Goal: Entertainment & Leisure: Consume media (video, audio)

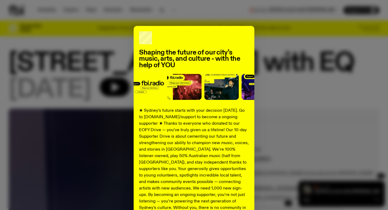
click at [271, 60] on div "Shaping the future of our city’s music, arts, and culture - with the help of YO…" at bounding box center [194, 137] width 371 height 222
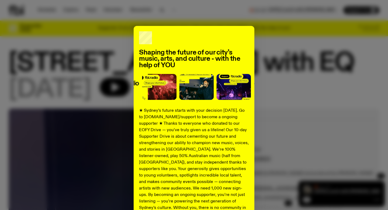
scroll to position [57, 0]
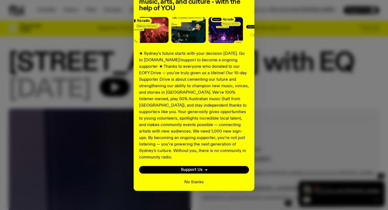
click at [196, 179] on button "No thanks" at bounding box center [193, 182] width 19 height 6
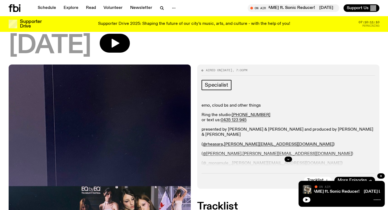
scroll to position [40, 0]
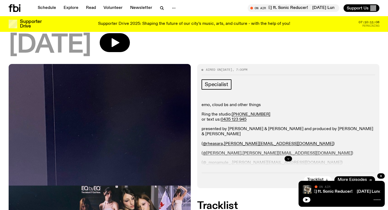
click at [288, 158] on icon "button" at bounding box center [289, 158] width 2 height 1
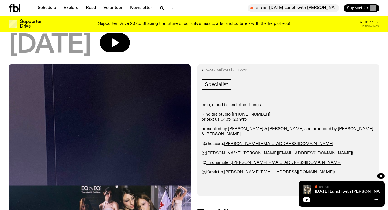
click at [213, 143] on link "@rheasara" at bounding box center [213, 144] width 20 height 4
click at [217, 152] on link "@[PERSON_NAME]" at bounding box center [222, 153] width 39 height 4
click at [215, 163] on link "_monamule_" at bounding box center [218, 162] width 25 height 4
click at [215, 170] on link "t0m4rt1n" at bounding box center [214, 172] width 17 height 4
click at [63, 46] on span "[DATE]" at bounding box center [50, 45] width 83 height 24
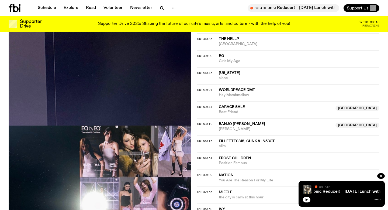
scroll to position [384, 0]
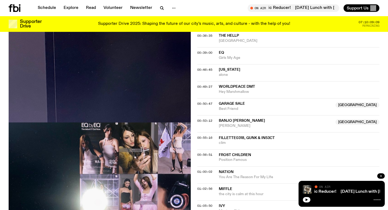
click at [383, 177] on button "button" at bounding box center [382, 175] width 8 height 5
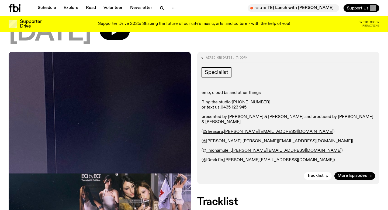
scroll to position [53, 0]
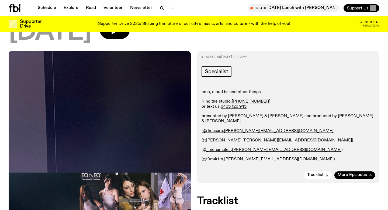
click at [214, 157] on link "t0m4rt1n" at bounding box center [214, 159] width 17 height 4
click at [212, 153] on div "emo, cloud bs and other things Ring the studio: (02) 9030 6945 or text us: 0435…" at bounding box center [289, 126] width 174 height 73
click at [213, 150] on link "_monamule_" at bounding box center [218, 150] width 25 height 4
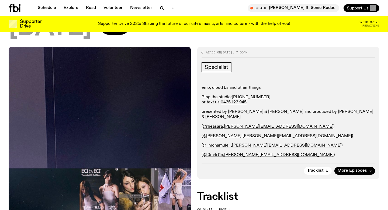
scroll to position [0, 0]
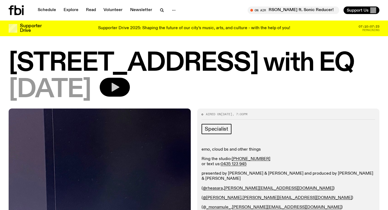
click at [120, 85] on icon "button" at bounding box center [114, 87] width 11 height 11
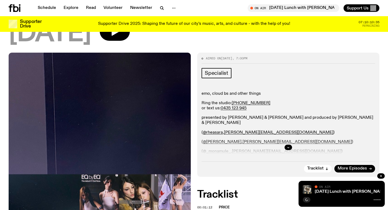
scroll to position [52, 0]
click at [161, 8] on icon "button" at bounding box center [161, 7] width 2 height 2
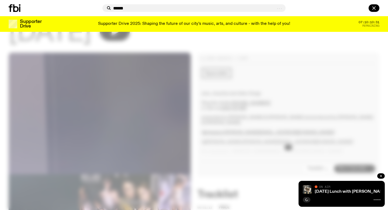
type input "******"
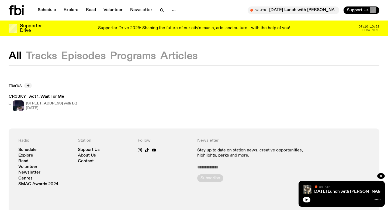
click at [175, 74] on div "Tracks CR33KY - Act 1. Wait For Me 704 W HIGH ST with EQ [DATE]" at bounding box center [194, 97] width 388 height 63
